Goal: Information Seeking & Learning: Learn about a topic

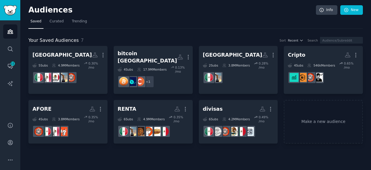
click at [256, 23] on nav "Saved Curated Trending" at bounding box center [195, 23] width 335 height 12
click at [134, 21] on nav "Saved Curated Trending" at bounding box center [195, 23] width 335 height 12
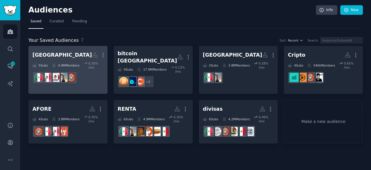
click at [66, 54] on h2 "MEXICO Custom Audience More" at bounding box center [67, 55] width 71 height 10
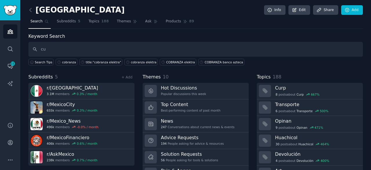
type input "c"
type input "p"
type input "mejor préstamo"
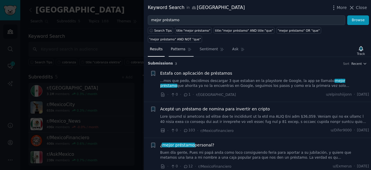
click at [180, 47] on span "Patterns" at bounding box center [178, 49] width 15 height 5
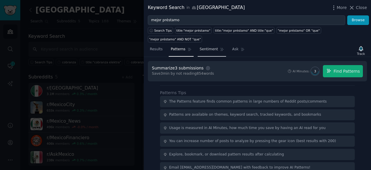
click at [206, 47] on span "Sentiment" at bounding box center [209, 49] width 18 height 5
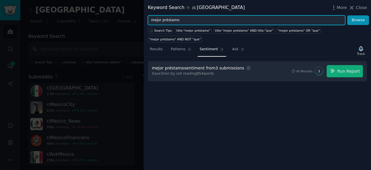
drag, startPoint x: 162, startPoint y: 21, endPoint x: 147, endPoint y: 21, distance: 15.1
click at [147, 21] on div "mejor préstamo Browse" at bounding box center [257, 20] width 227 height 10
click at [178, 20] on input "préstamo" at bounding box center [247, 20] width 198 height 10
click at [348, 15] on button "Browse" at bounding box center [359, 20] width 22 height 10
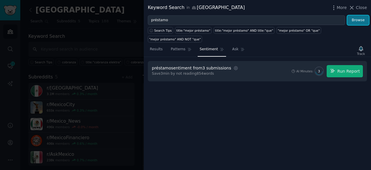
click at [361, 20] on button "Browse" at bounding box center [359, 20] width 22 height 10
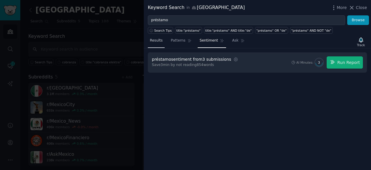
click at [154, 39] on span "Results" at bounding box center [156, 40] width 13 height 5
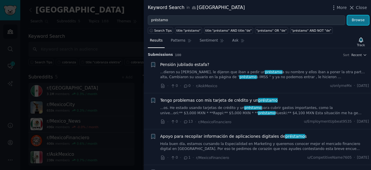
click at [364, 21] on button "Browse" at bounding box center [359, 20] width 22 height 10
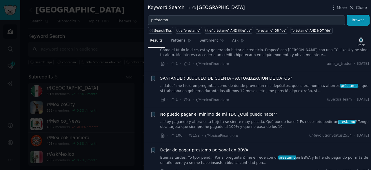
scroll to position [174, 0]
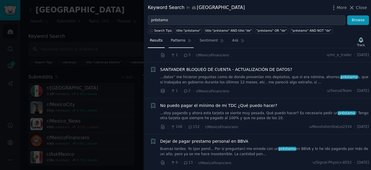
click at [172, 39] on span "Patterns" at bounding box center [178, 40] width 15 height 5
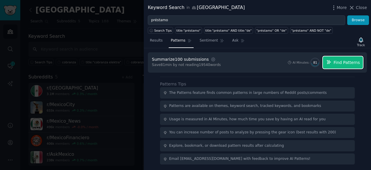
click at [346, 64] on span "Find Patterns" at bounding box center [347, 62] width 26 height 6
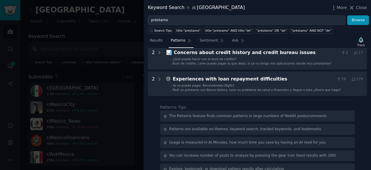
scroll to position [290, 0]
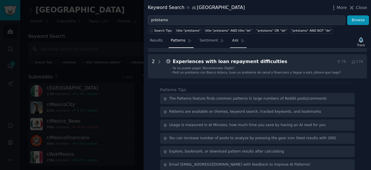
click at [232, 41] on span "Ask" at bounding box center [235, 40] width 6 height 5
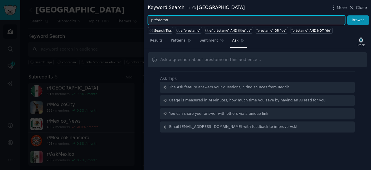
click at [166, 22] on input "préstamo" at bounding box center [247, 20] width 198 height 10
drag, startPoint x: 171, startPoint y: 20, endPoint x: 154, endPoint y: 17, distance: 17.2
click at [154, 17] on input "préstamo" at bounding box center [247, 20] width 198 height 10
type input "p"
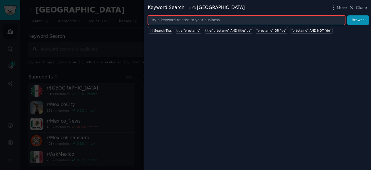
type input "T"
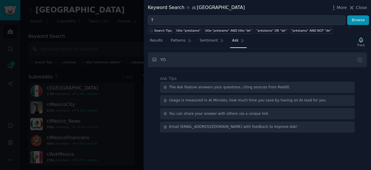
type input "Y"
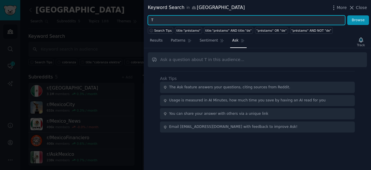
drag, startPoint x: 151, startPoint y: 17, endPoint x: 161, endPoint y: 23, distance: 11.6
click at [151, 17] on input "T" at bounding box center [247, 20] width 198 height 10
drag, startPoint x: 167, startPoint y: 20, endPoint x: 171, endPoint y: 31, distance: 11.8
click at [130, 17] on div "Keyword Search in [GEOGRAPHIC_DATA] More Close T Browse Search Tips title:"prés…" at bounding box center [185, 85] width 371 height 170
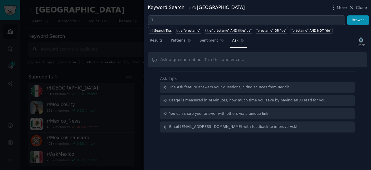
drag, startPoint x: 158, startPoint y: 41, endPoint x: 161, endPoint y: 19, distance: 22.2
click at [158, 41] on span "Results" at bounding box center [156, 40] width 13 height 5
click at [155, 42] on span "Results" at bounding box center [156, 40] width 13 height 5
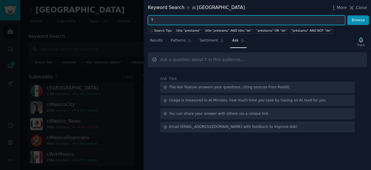
click at [159, 19] on input "T" at bounding box center [247, 20] width 198 height 10
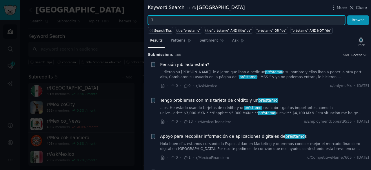
click at [161, 22] on input "T" at bounding box center [247, 20] width 198 height 10
type input "YO TE PRESTO"
click at [348, 15] on button "Browse" at bounding box center [359, 20] width 22 height 10
